Goal: Book appointment/travel/reservation

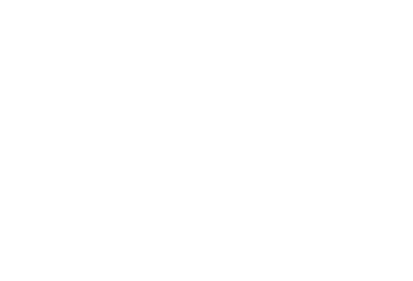
click at [72, 161] on div "Arrivo" at bounding box center [48, 165] width 58 height 14
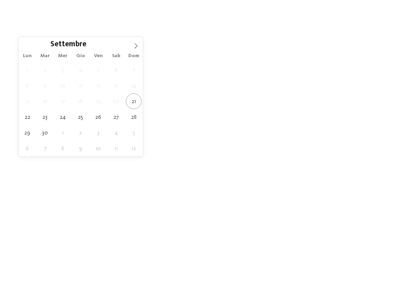
click at [138, 46] on icon at bounding box center [136, 46] width 6 height 6
click at [132, 48] on span at bounding box center [136, 44] width 14 height 14
click at [135, 45] on icon at bounding box center [136, 46] width 6 height 6
type div "[DATE]"
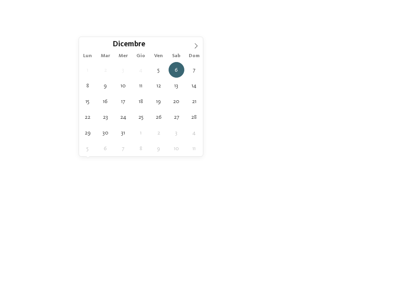
type div "[DATE]"
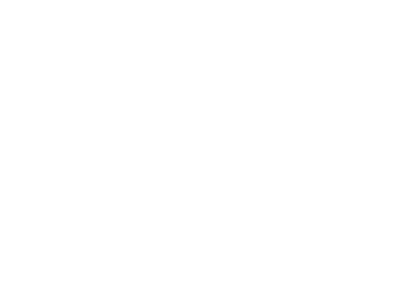
click at [61, 166] on span "[DATE]" at bounding box center [48, 165] width 38 height 6
click at [59, 169] on div "[DATE]" at bounding box center [48, 165] width 58 height 14
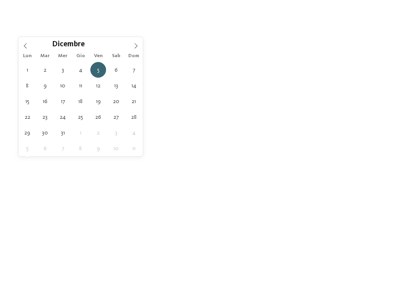
type div "[DATE]"
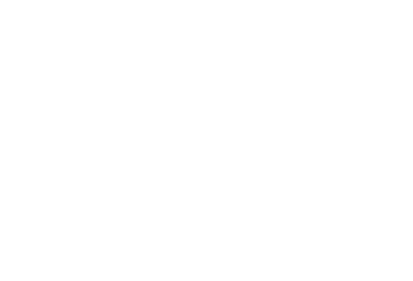
click at [187, 165] on div "Regione" at bounding box center [168, 165] width 42 height 6
click at [256, 97] on div at bounding box center [255, 101] width 8 height 8
click at [258, 113] on div at bounding box center [255, 117] width 8 height 8
click at [258, 129] on div at bounding box center [255, 133] width 8 height 8
click at [257, 157] on div "Val Venosta" at bounding box center [206, 165] width 105 height 16
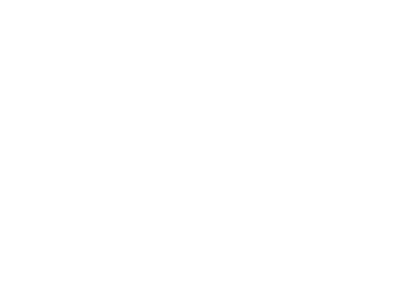
click at [245, 185] on div "accetta" at bounding box center [206, 193] width 105 height 16
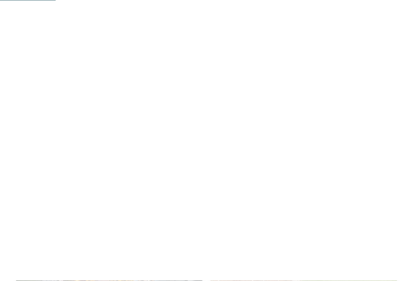
scroll to position [241, 0]
